Goal: Information Seeking & Learning: Learn about a topic

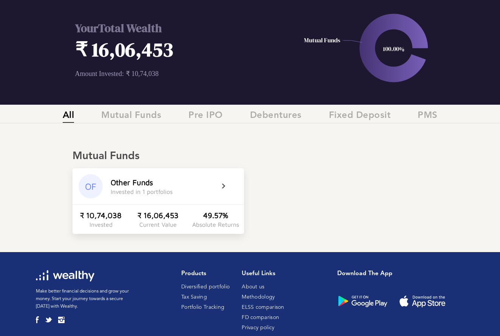
scroll to position [33, 0]
click at [137, 116] on span "Mutual Funds" at bounding box center [131, 116] width 60 height 12
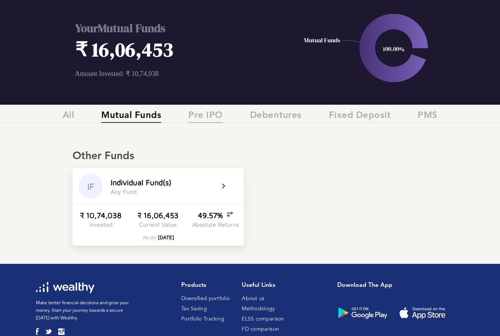
click at [197, 114] on span "Pre IPO" at bounding box center [205, 116] width 34 height 12
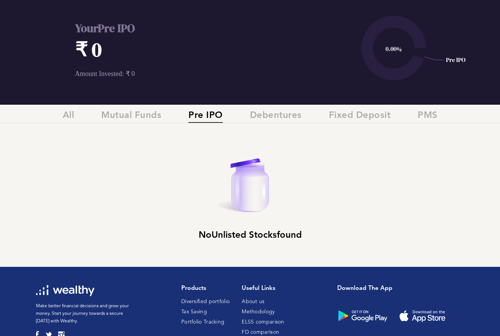
scroll to position [24, 0]
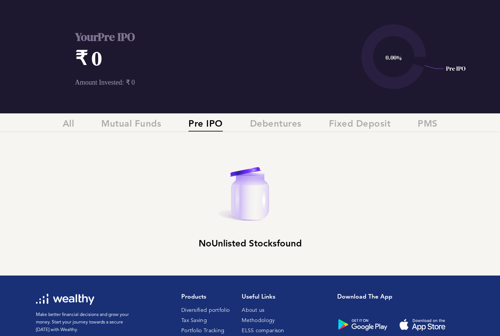
click at [206, 119] on span "Pre IPO" at bounding box center [205, 125] width 34 height 12
click at [205, 125] on span "Pre IPO" at bounding box center [205, 125] width 34 height 12
click at [201, 127] on span "Pre IPO" at bounding box center [205, 125] width 34 height 12
click at [137, 127] on span "Mutual Funds" at bounding box center [131, 125] width 60 height 12
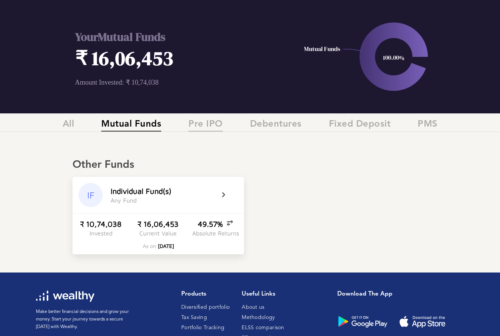
click at [218, 121] on span "Pre IPO" at bounding box center [205, 125] width 34 height 12
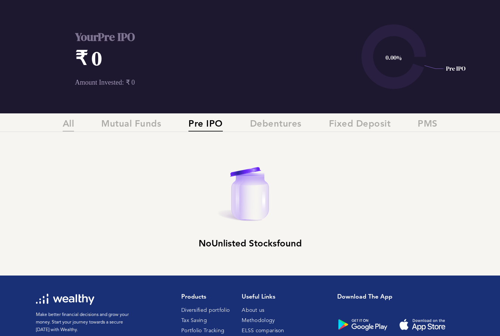
click at [68, 126] on span "All" at bounding box center [69, 125] width 12 height 12
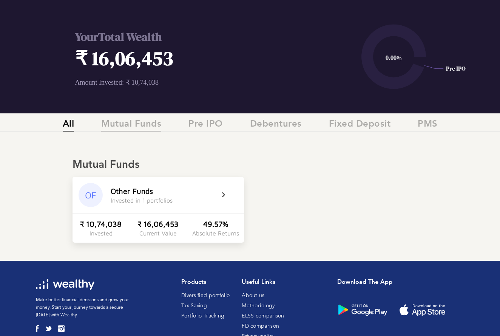
click at [135, 129] on span "Mutual Funds" at bounding box center [131, 125] width 60 height 12
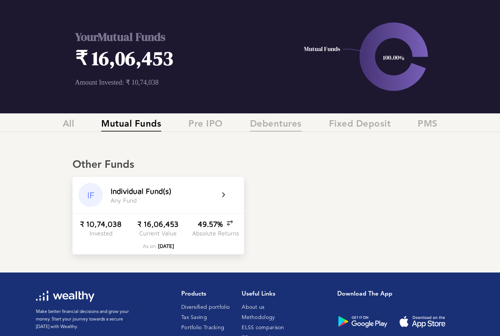
click at [264, 126] on span "Debentures" at bounding box center [276, 125] width 52 height 12
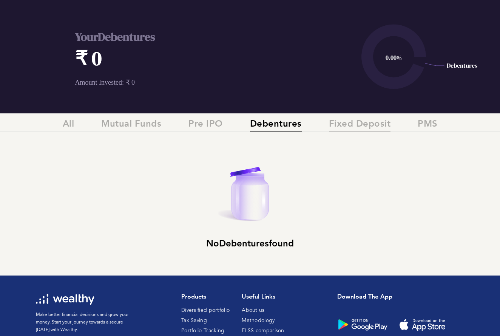
click at [335, 124] on span "Fixed Deposit" at bounding box center [360, 125] width 62 height 12
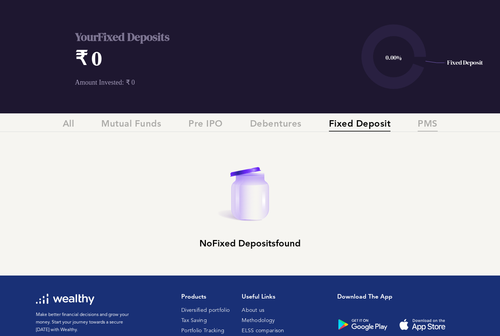
click at [424, 125] on span "PMS" at bounding box center [427, 125] width 20 height 12
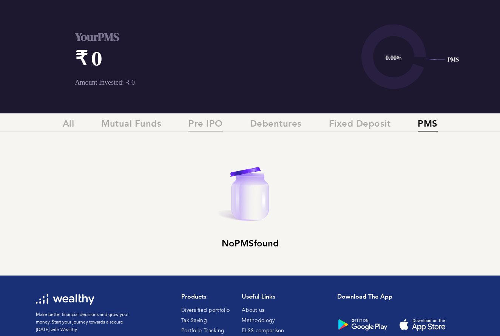
click at [203, 122] on span "Pre IPO" at bounding box center [205, 125] width 34 height 12
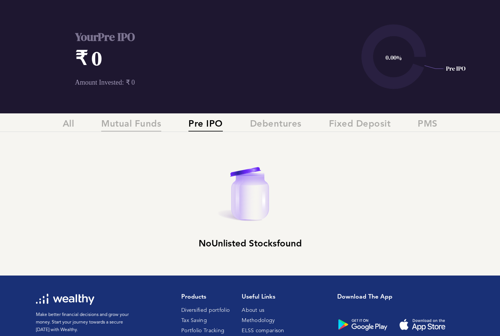
click at [130, 123] on span "Mutual Funds" at bounding box center [131, 125] width 60 height 12
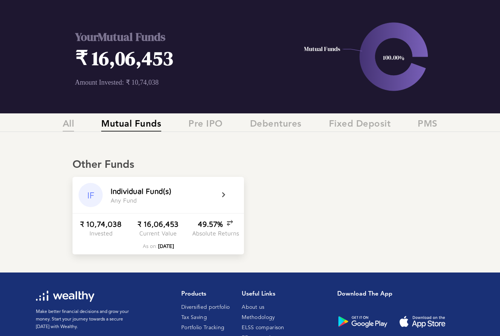
click at [67, 124] on span "All" at bounding box center [69, 125] width 12 height 12
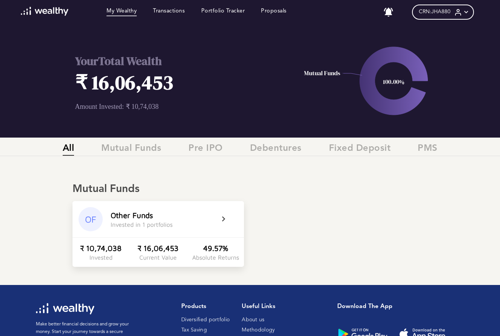
scroll to position [0, 0]
click at [465, 13] on icon at bounding box center [466, 12] width 8 height 8
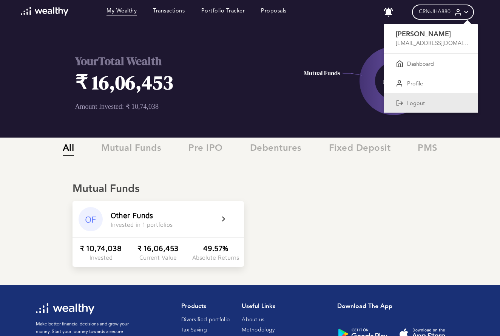
click at [401, 99] on icon at bounding box center [400, 103] width 8 height 8
